Goal: Complete application form

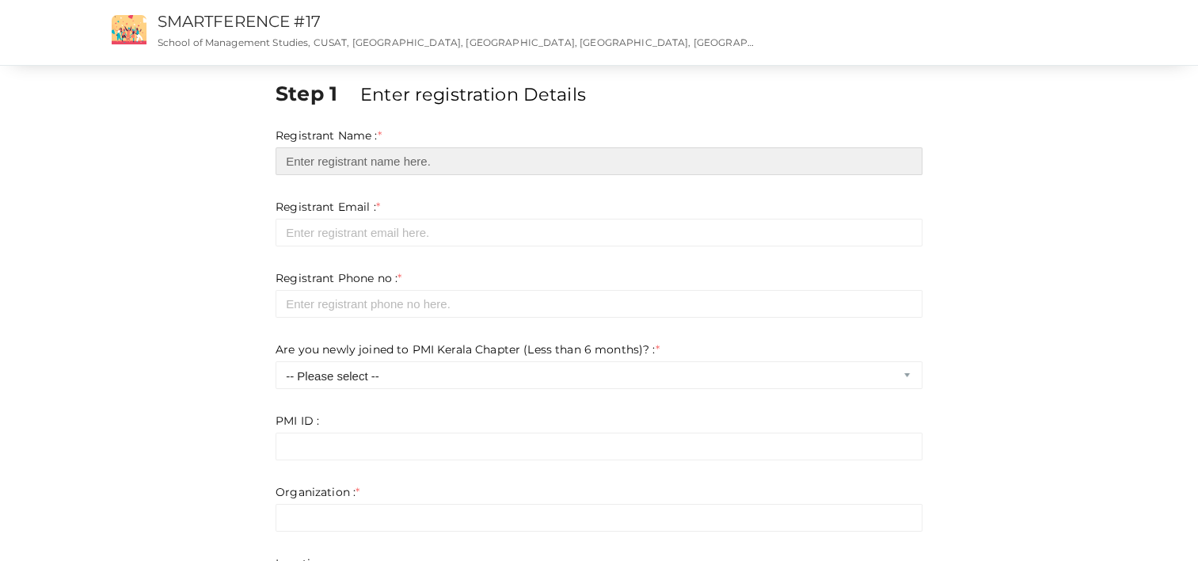
drag, startPoint x: 315, startPoint y: 149, endPoint x: 322, endPoint y: 154, distance: 8.6
click at [315, 149] on input "text" at bounding box center [599, 161] width 647 height 28
type input "[PERSON_NAME]"
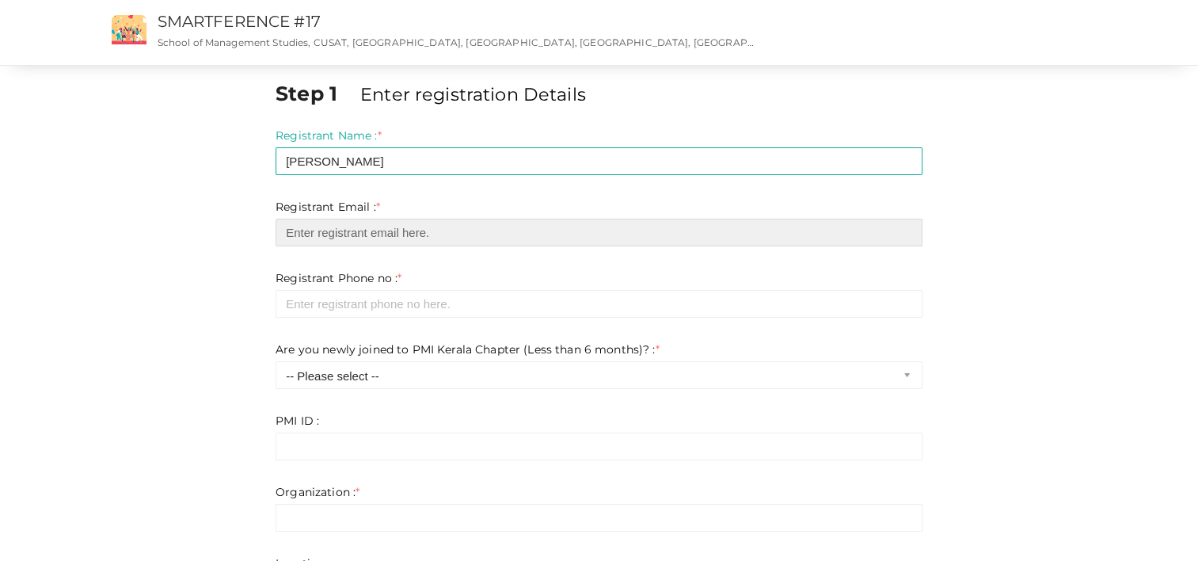
click at [329, 236] on input "email" at bounding box center [599, 233] width 647 height 28
type input "[PERSON_NAME][EMAIL_ADDRESS][PERSON_NAME][DOMAIN_NAME]"
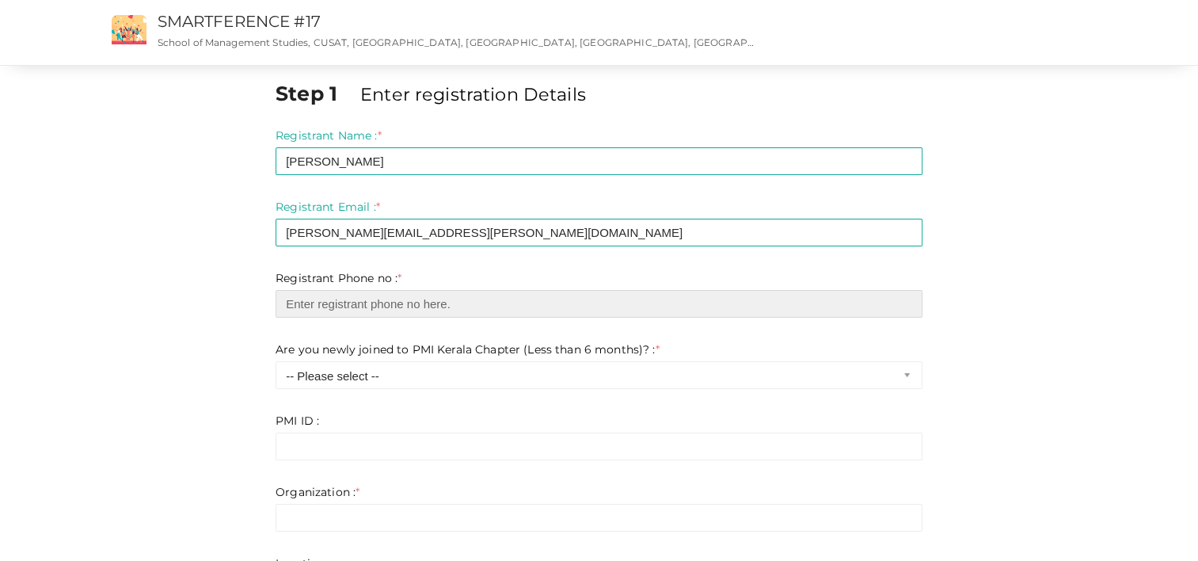
click at [344, 305] on input "number" at bounding box center [599, 304] width 647 height 28
type input "1588543"
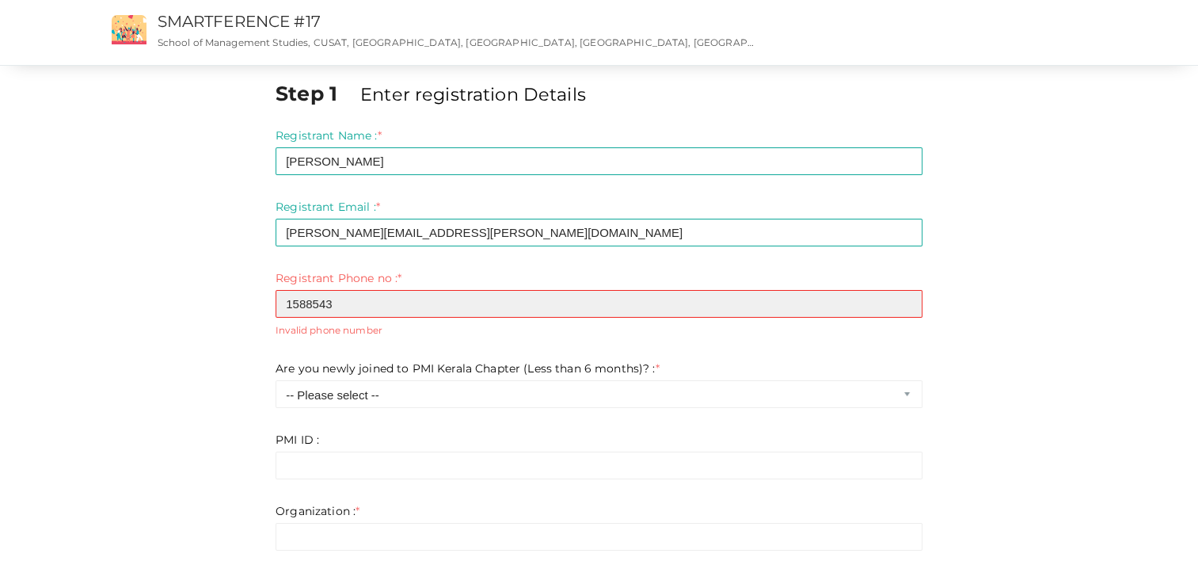
click at [288, 303] on input "1588543" at bounding box center [599, 304] width 647 height 28
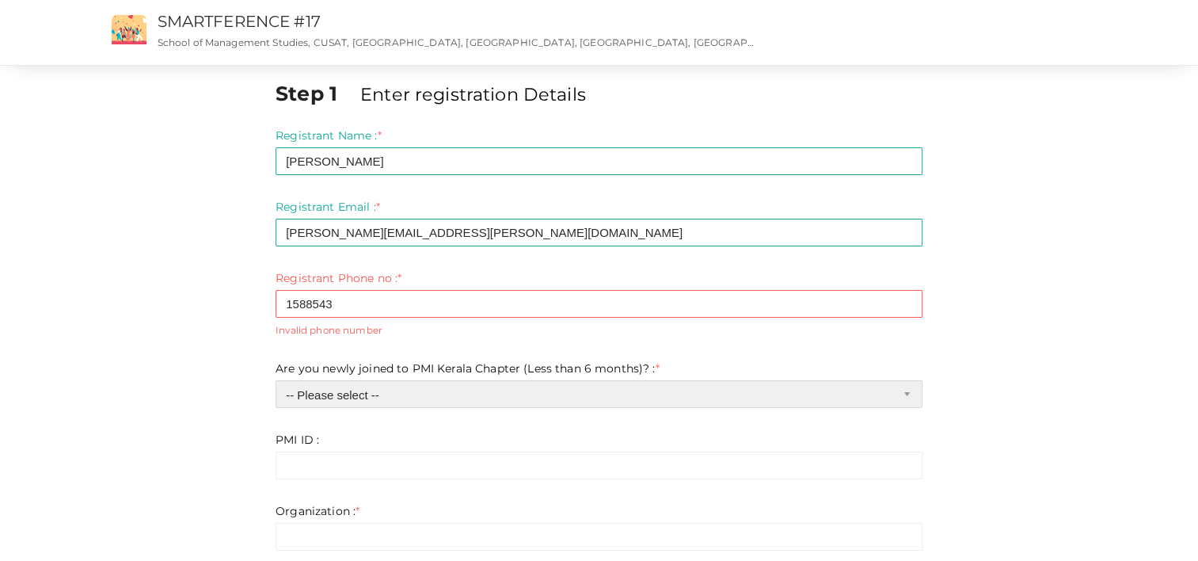
click at [378, 391] on select "-- Please select -- Yes No" at bounding box center [599, 394] width 647 height 28
select select "0"
click at [276, 380] on select "-- Please select -- Yes No" at bounding box center [599, 394] width 647 height 28
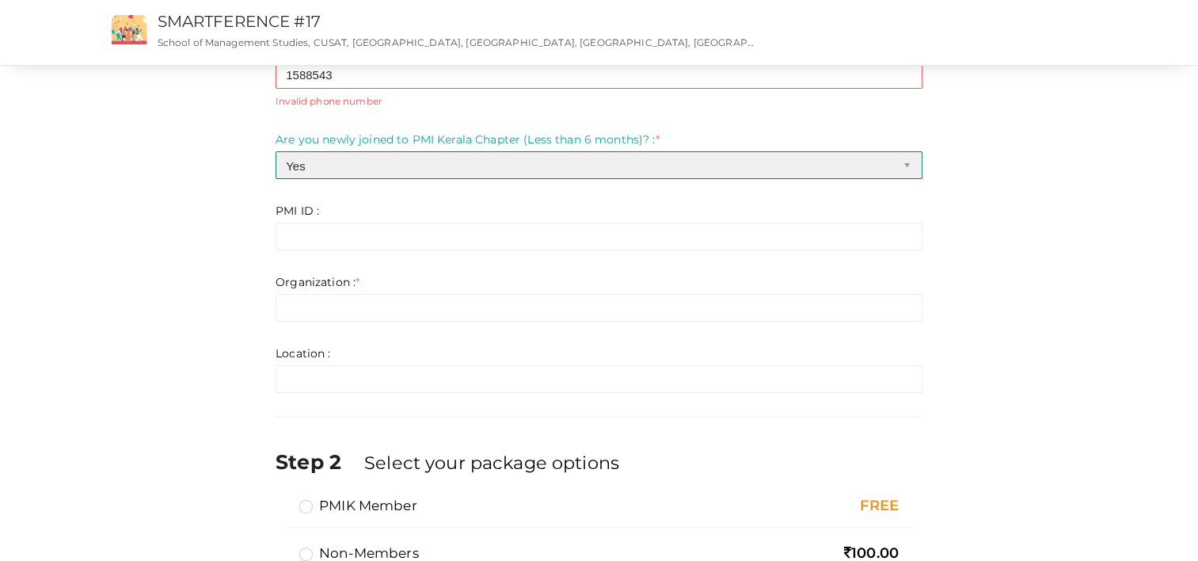
scroll to position [238, 0]
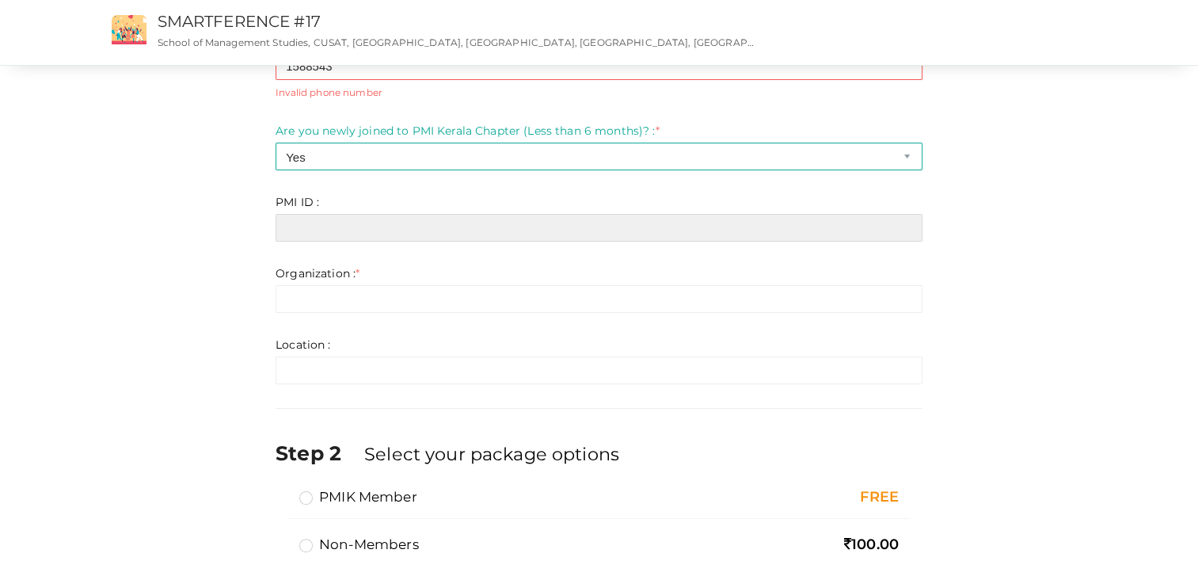
click at [333, 229] on input "text" at bounding box center [599, 228] width 647 height 28
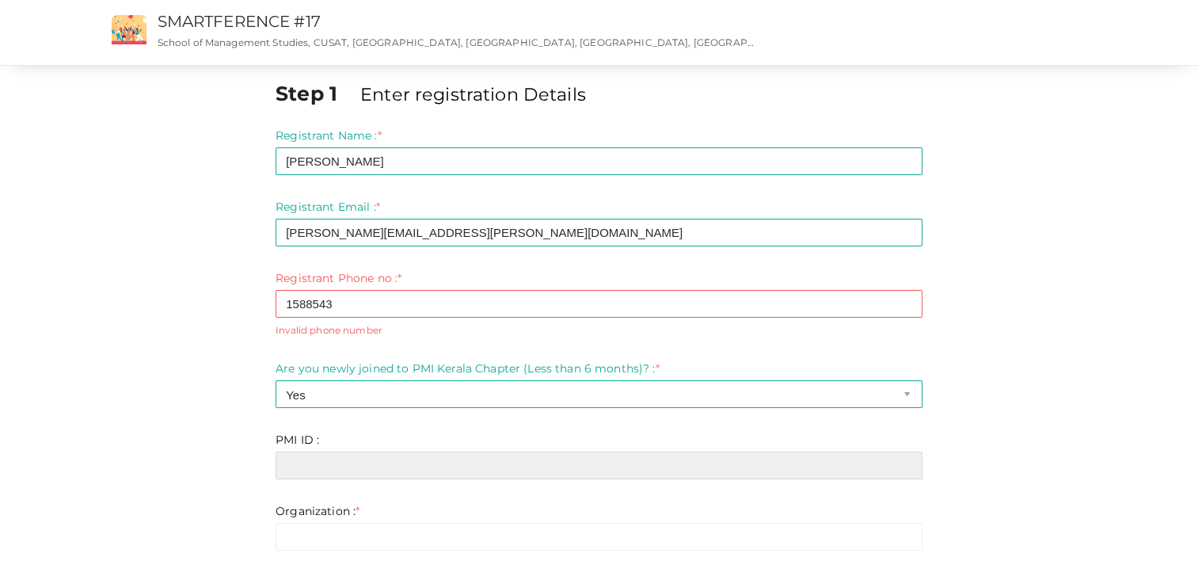
scroll to position [0, 0]
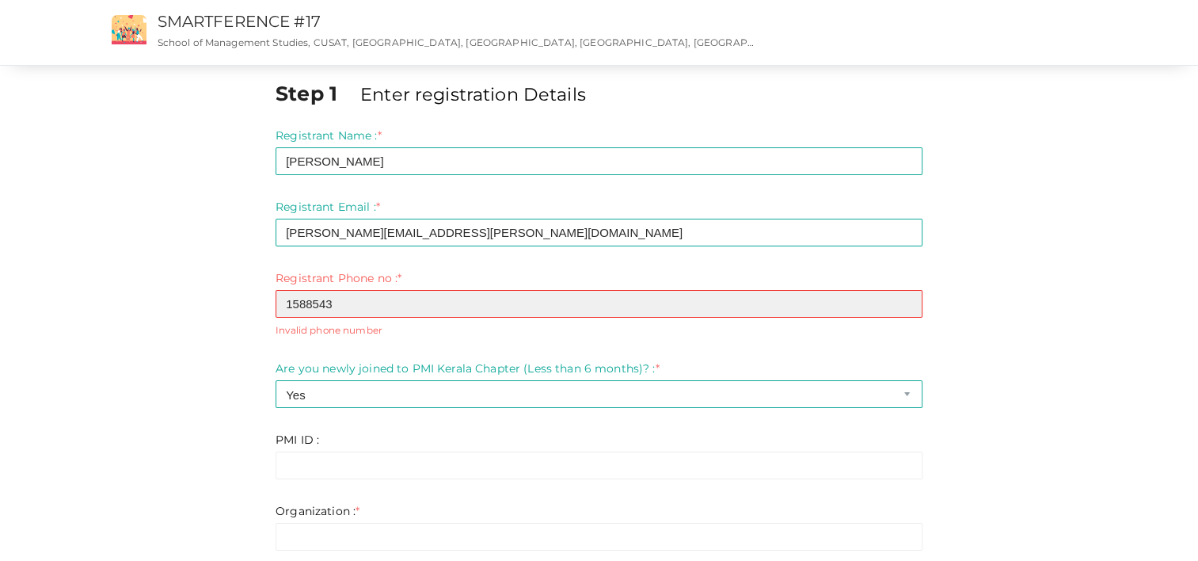
drag, startPoint x: 345, startPoint y: 301, endPoint x: 260, endPoint y: 300, distance: 84.7
click at [260, 300] on div "Step 1 Enter registration Details Registrant Name : * [PERSON_NAME] Required. I…" at bounding box center [600, 482] width 1030 height 807
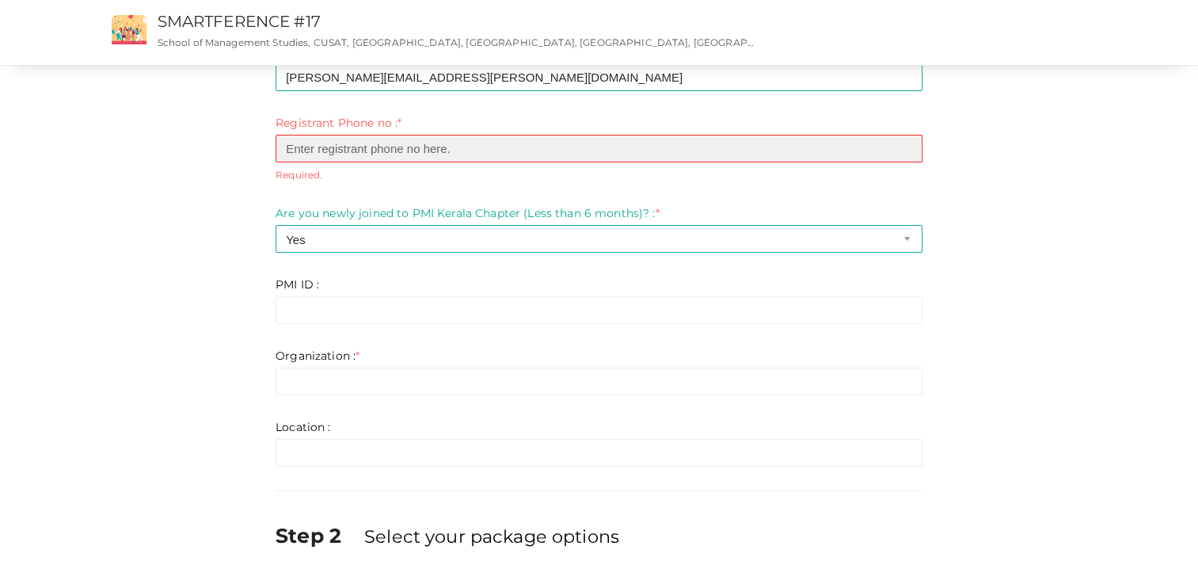
scroll to position [158, 0]
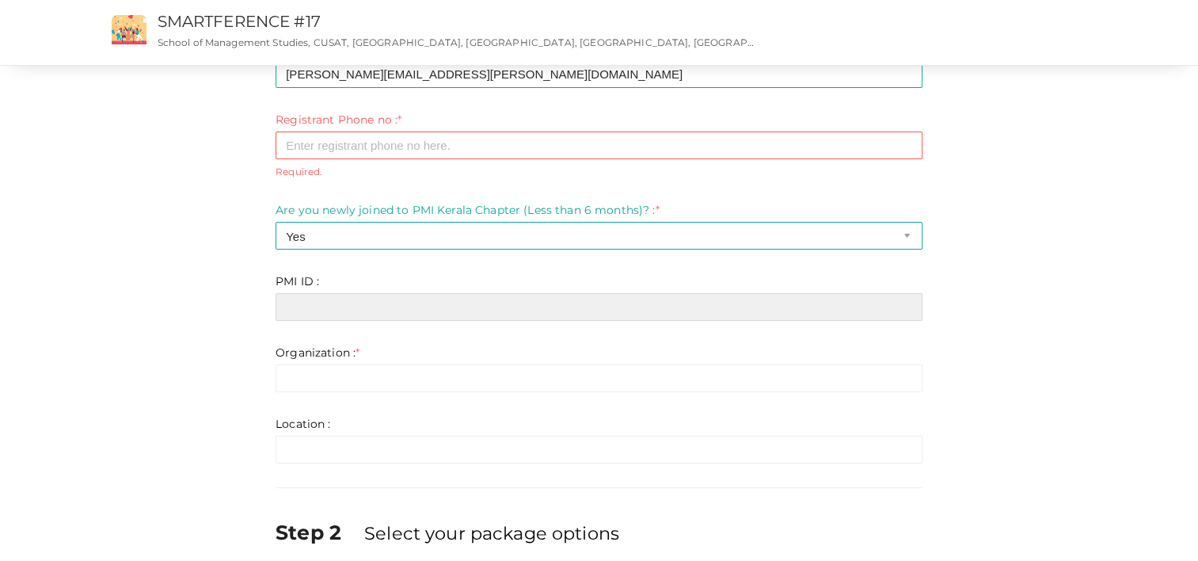
click at [325, 303] on input "text" at bounding box center [599, 307] width 647 height 28
paste input "1588543"
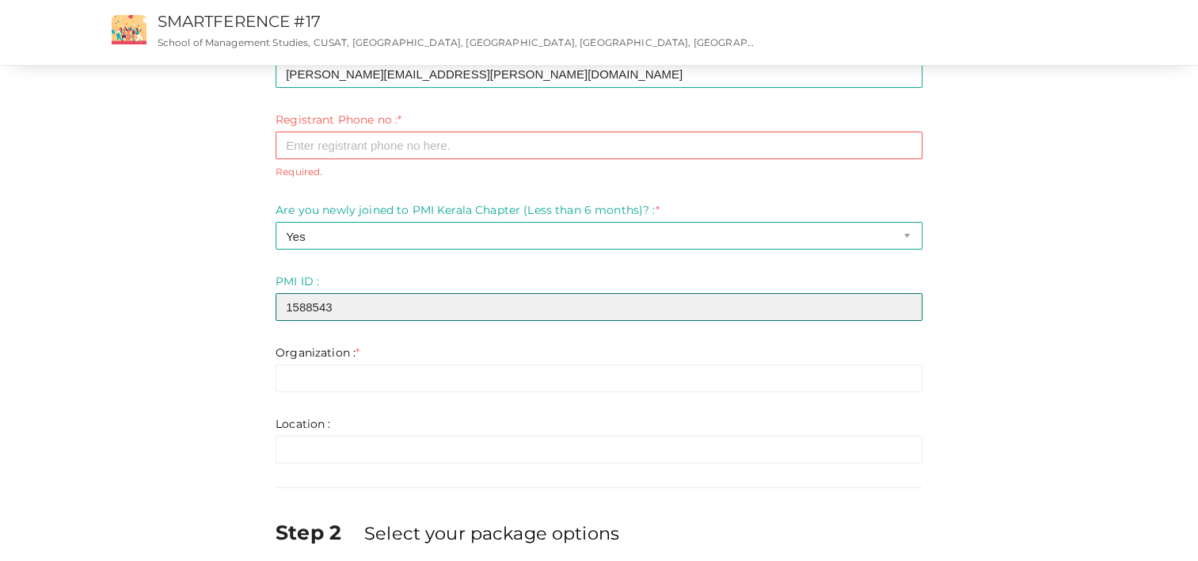
scroll to position [0, 0]
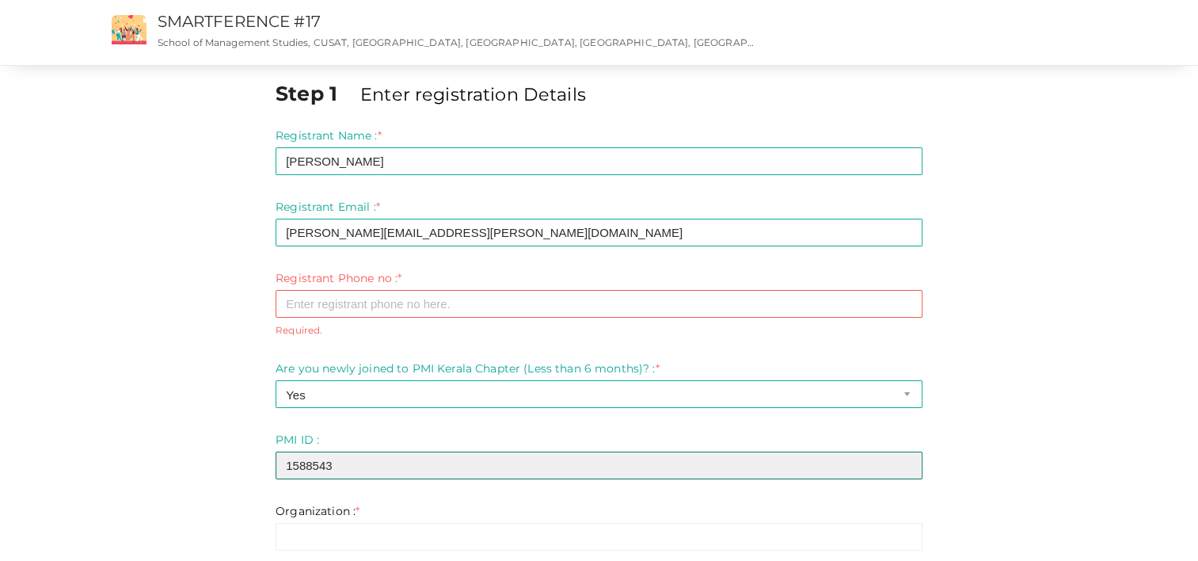
type input "1588543"
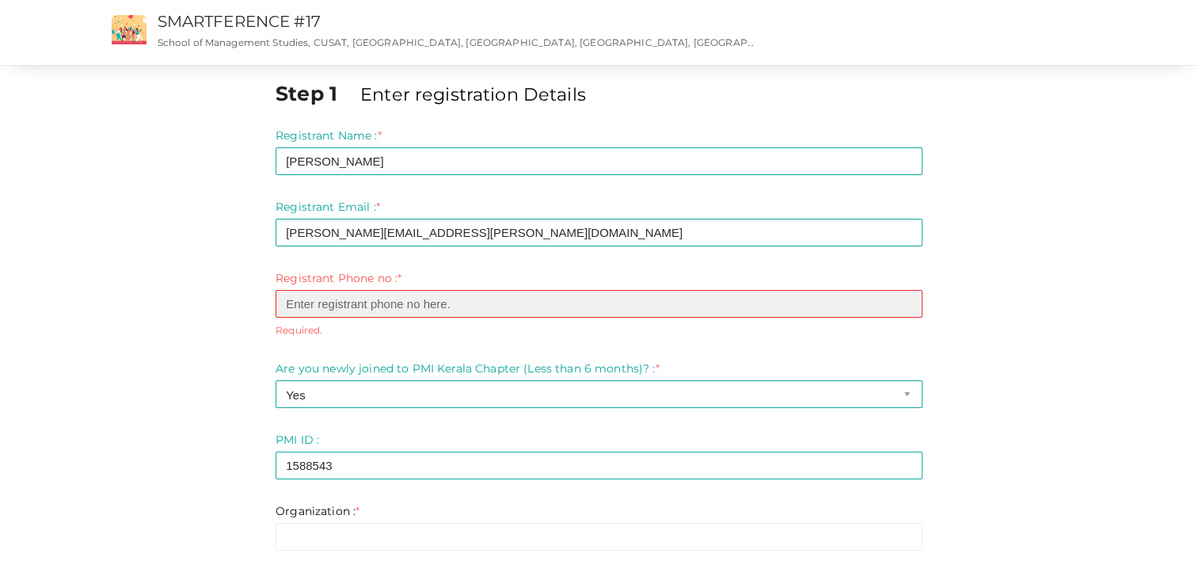
click at [329, 303] on input "number" at bounding box center [599, 304] width 647 height 28
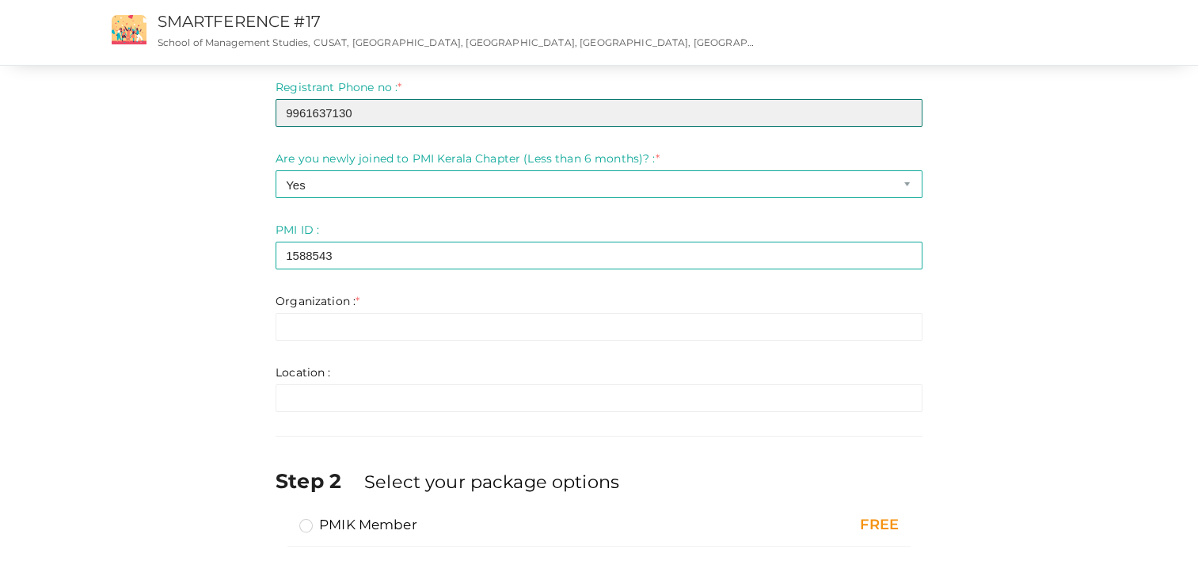
scroll to position [238, 0]
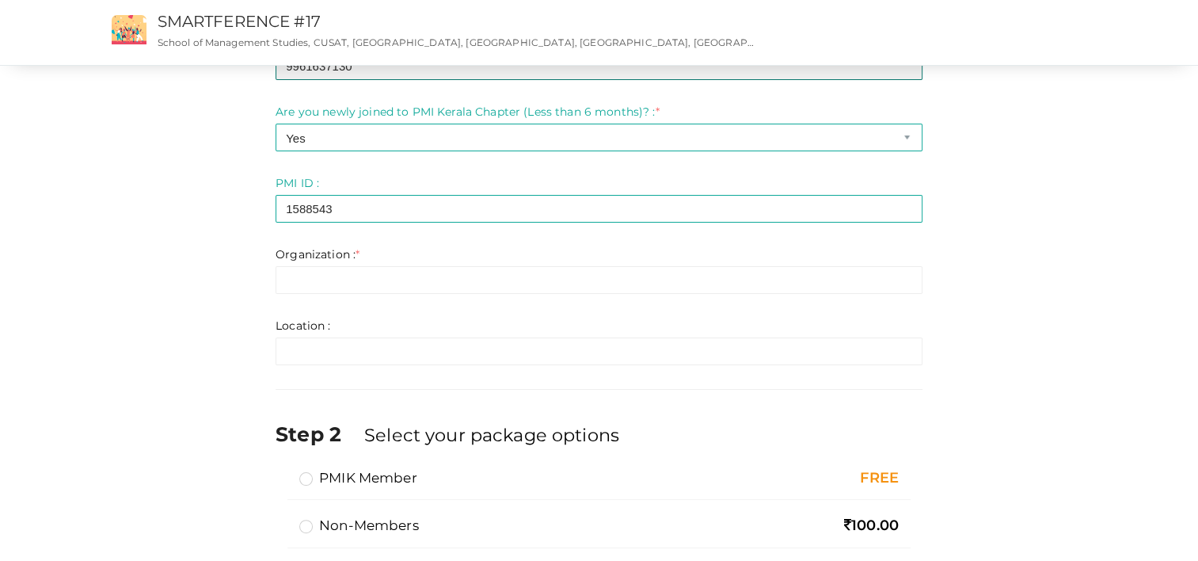
type input "9961637130"
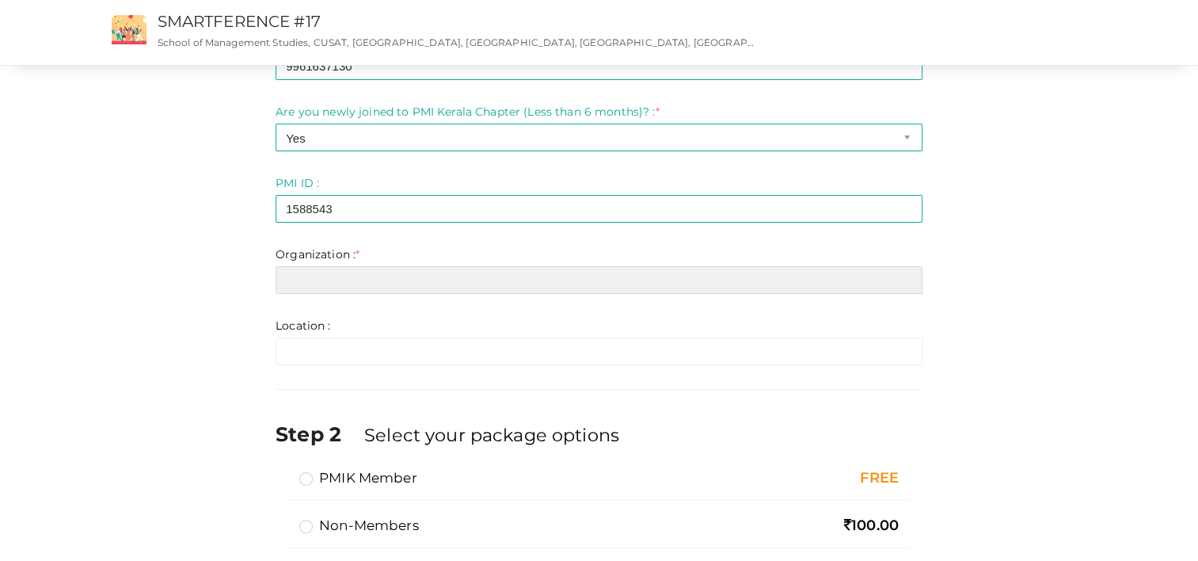
click at [339, 282] on input "text" at bounding box center [599, 280] width 647 height 28
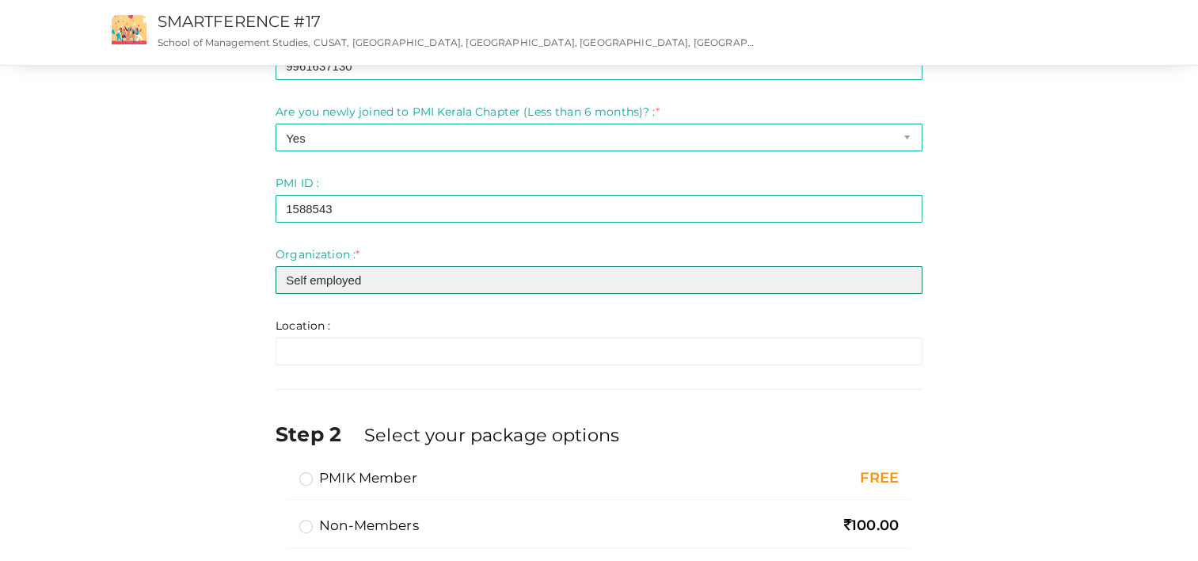
type input "Self employed"
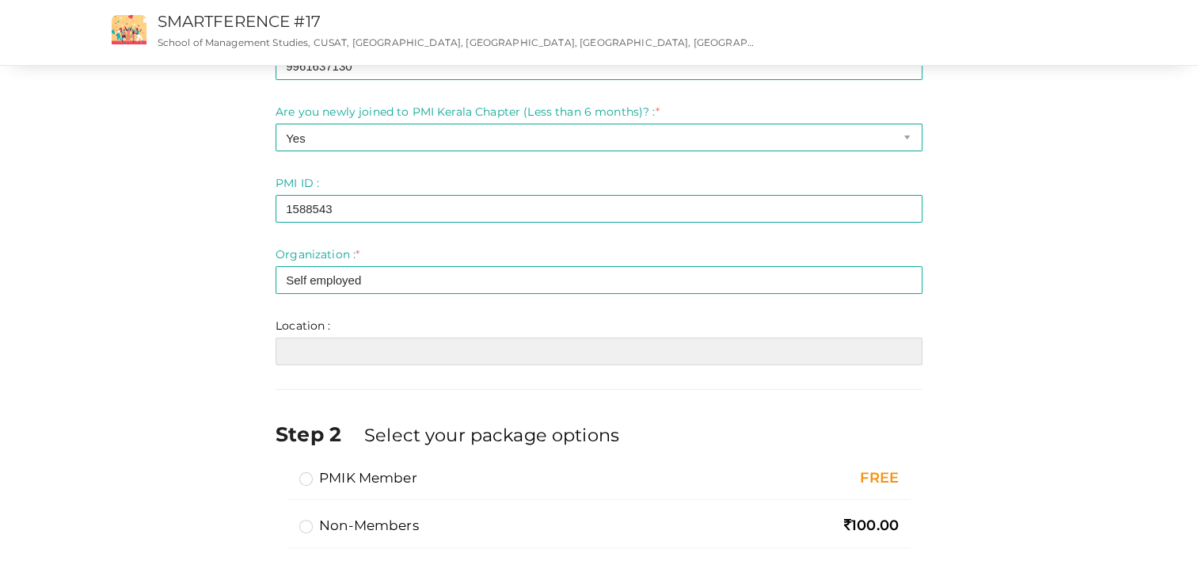
click at [336, 356] on input "text" at bounding box center [599, 351] width 647 height 28
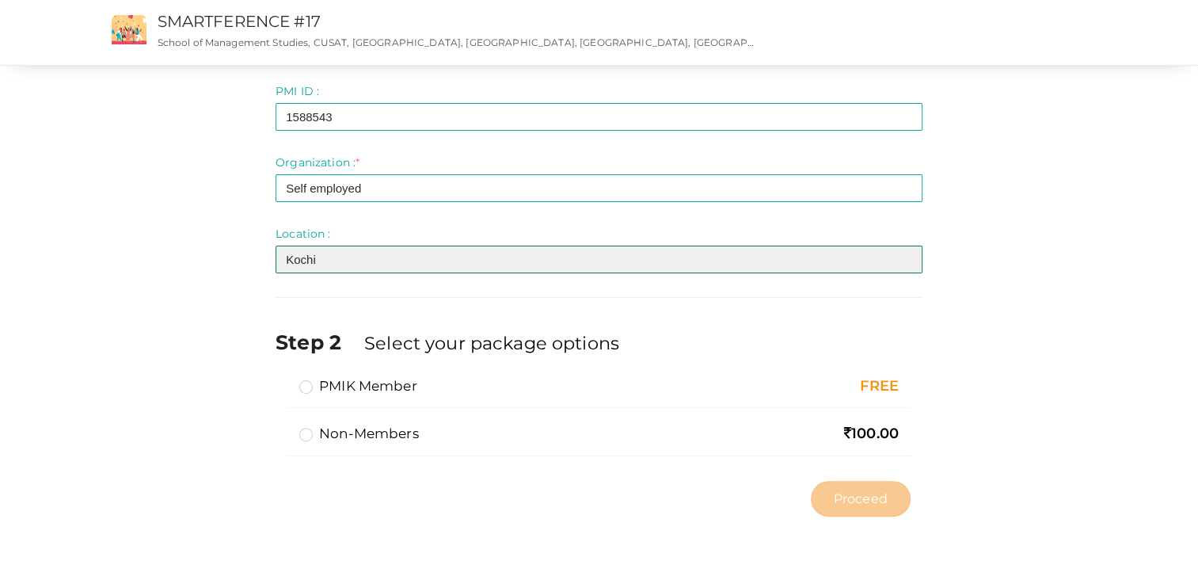
scroll to position [330, 0]
type input "Kochi"
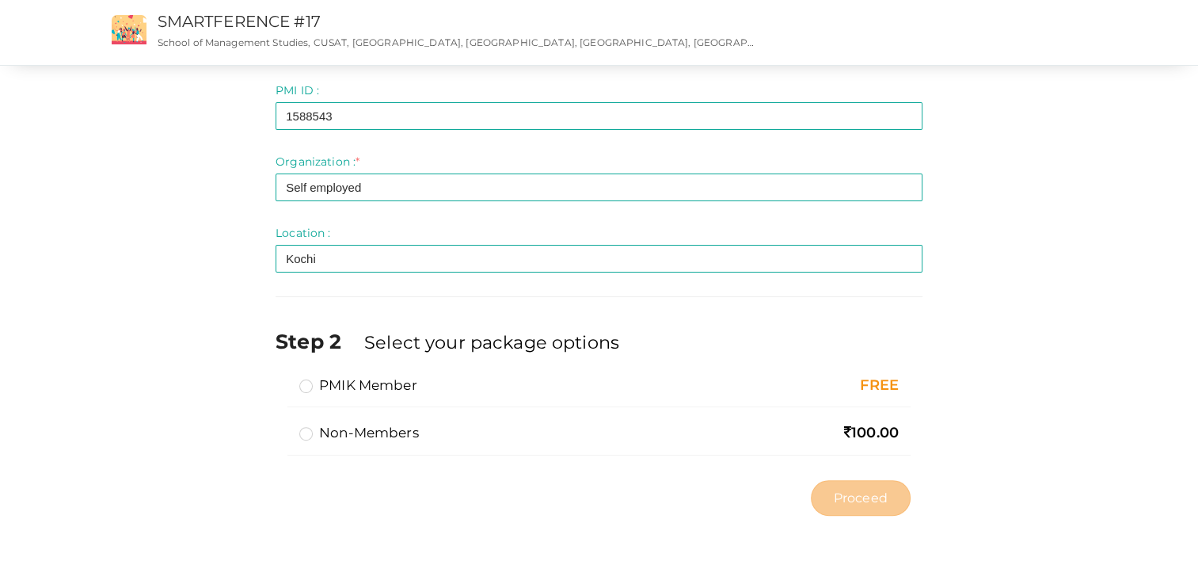
click at [308, 383] on label "PMIK Member" at bounding box center [358, 384] width 118 height 19
click at [284, 379] on input "PMIK Member" at bounding box center [284, 379] width 0 height 0
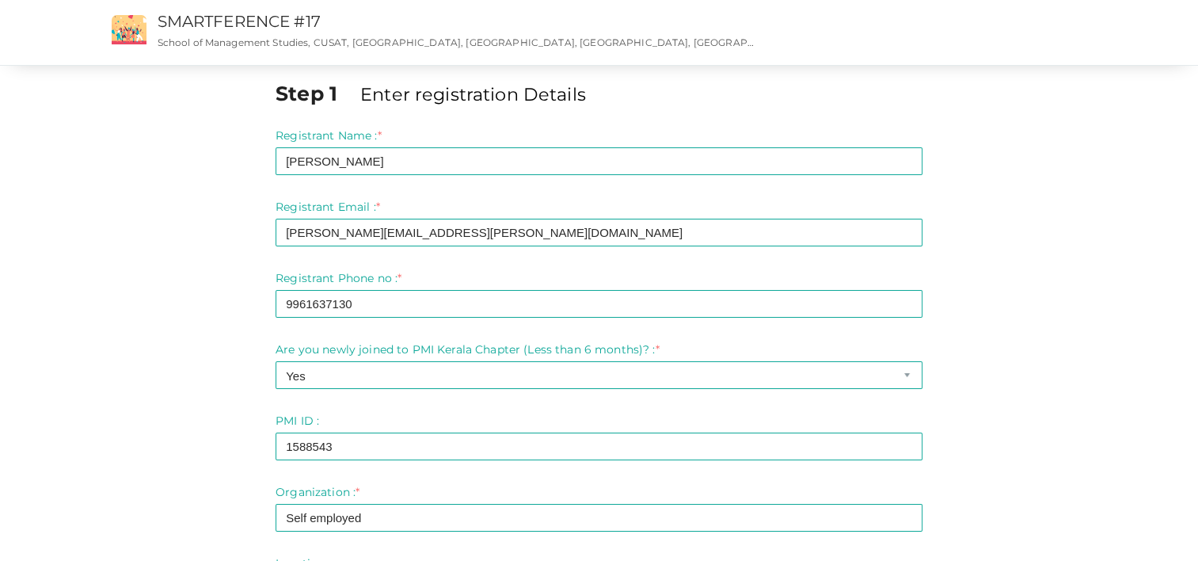
scroll to position [0, 0]
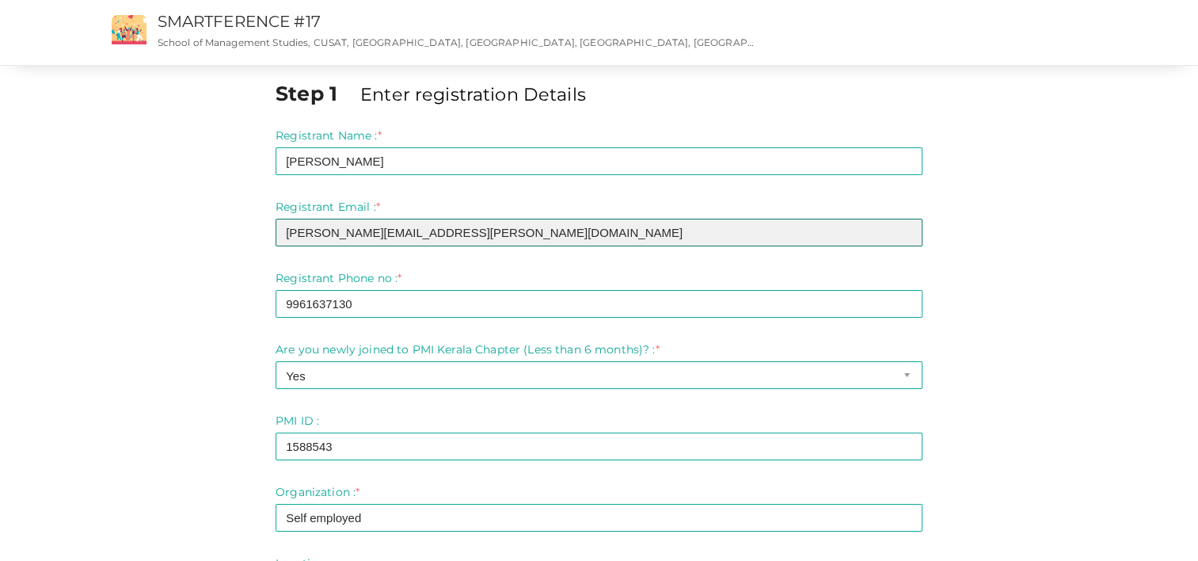
click at [287, 232] on input "[PERSON_NAME][EMAIL_ADDRESS][PERSON_NAME][DOMAIN_NAME]" at bounding box center [599, 233] width 647 height 28
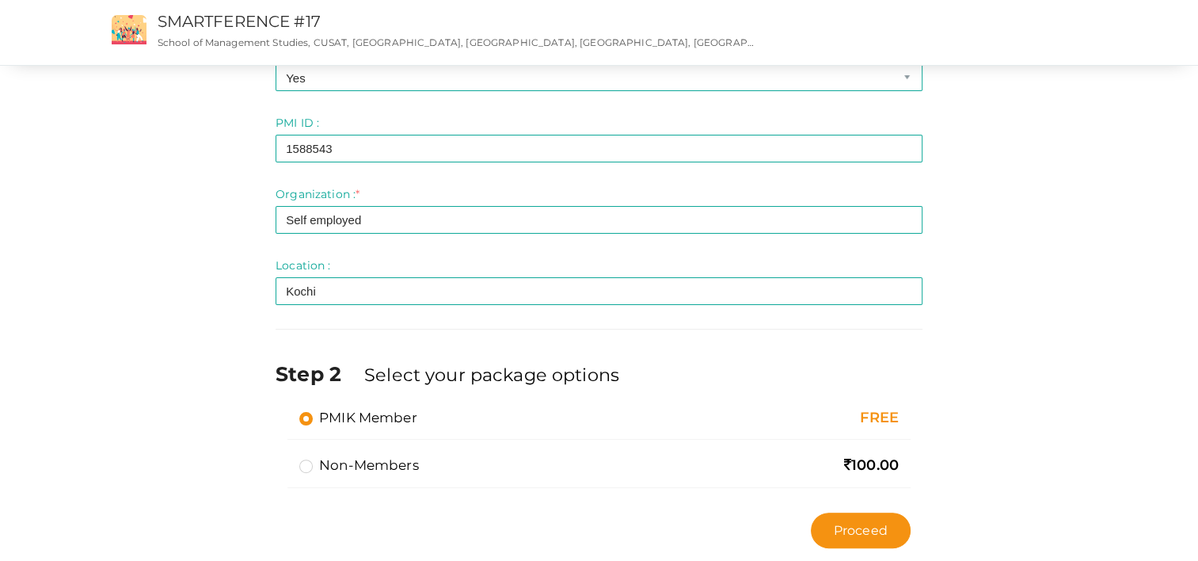
scroll to position [317, 0]
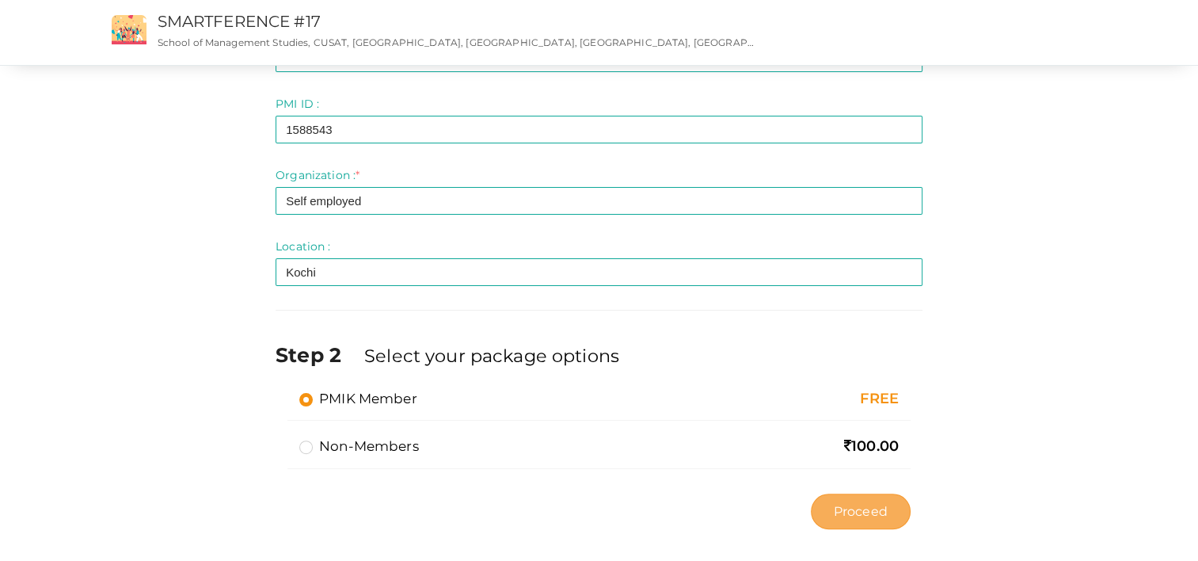
click at [864, 507] on span "Proceed" at bounding box center [861, 511] width 54 height 18
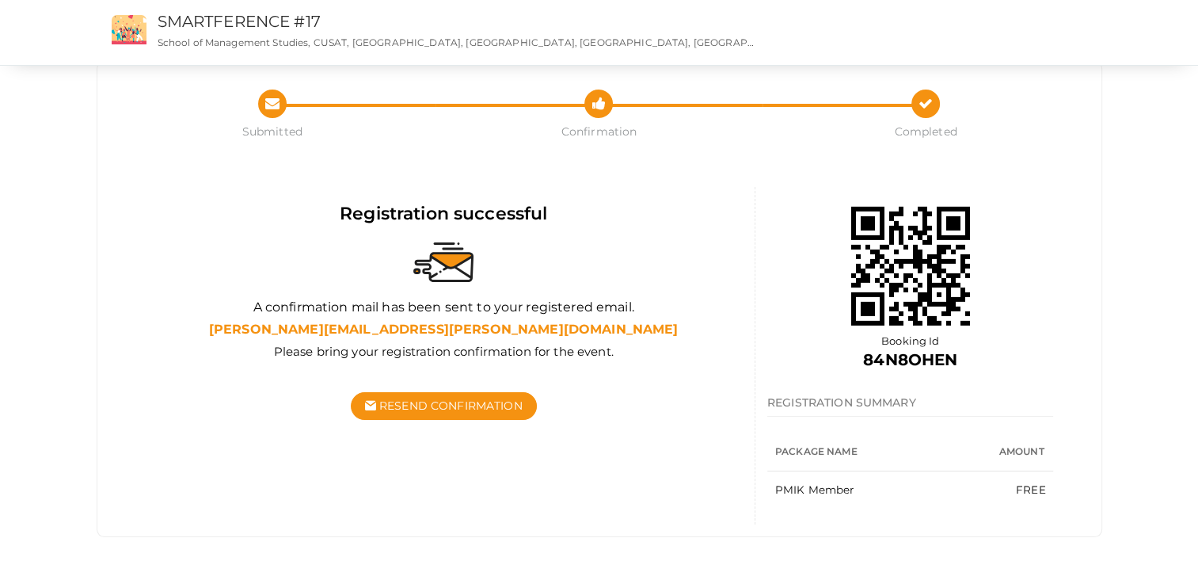
scroll to position [49, 0]
